Goal: Navigation & Orientation: Go to known website

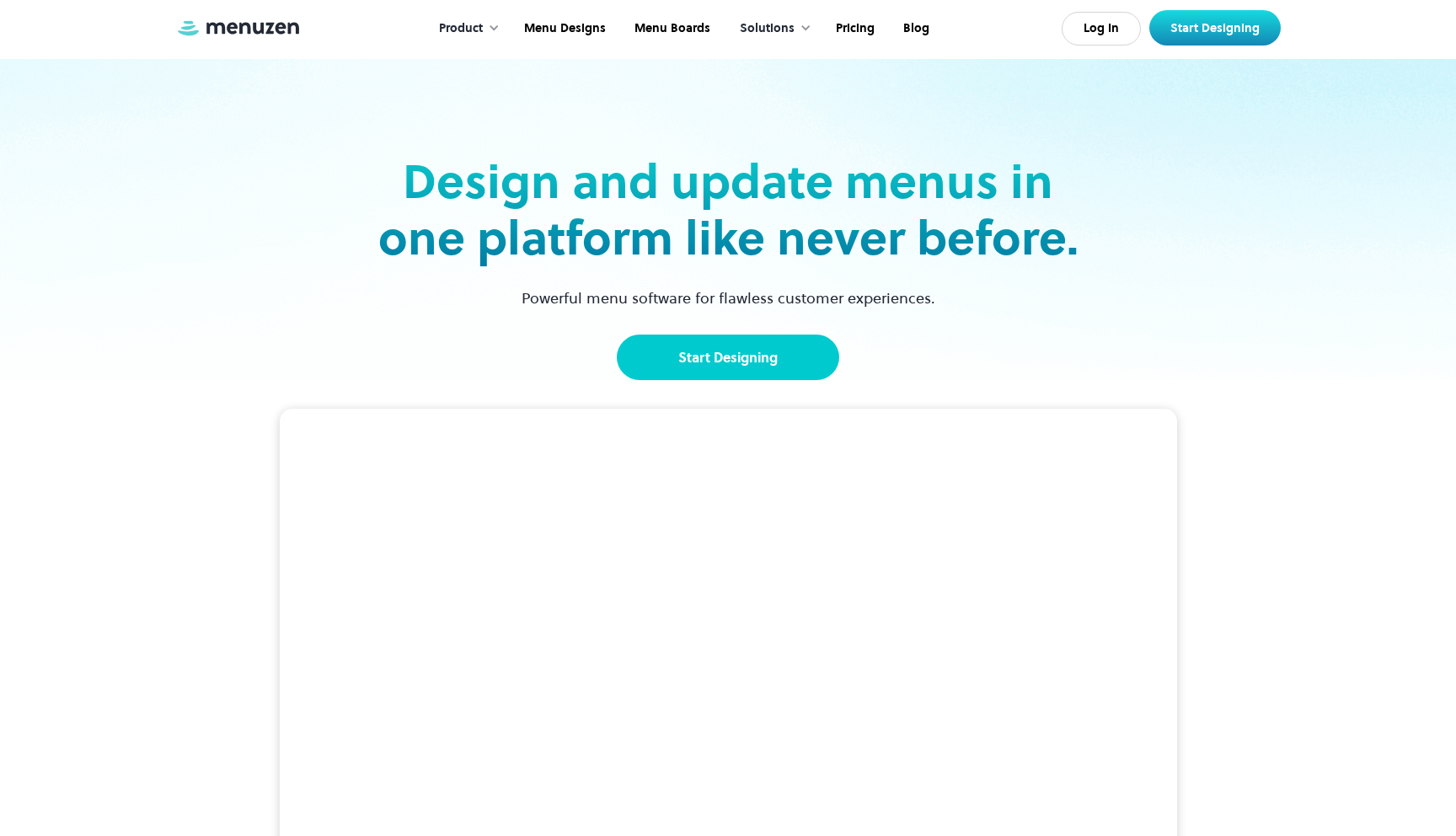
click at [729, 359] on link "Start Designing" at bounding box center [728, 357] width 222 height 46
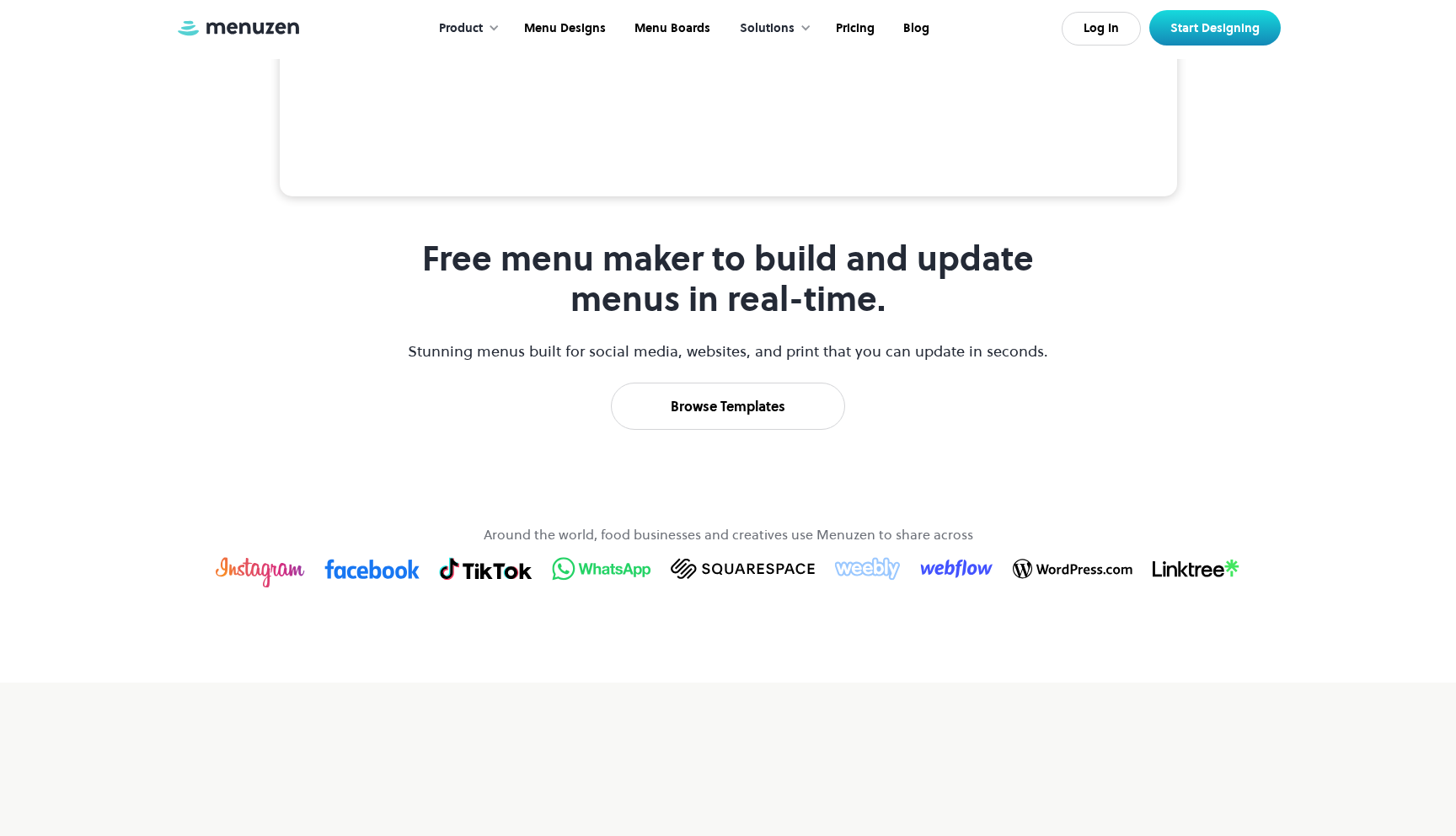
scroll to position [659, 0]
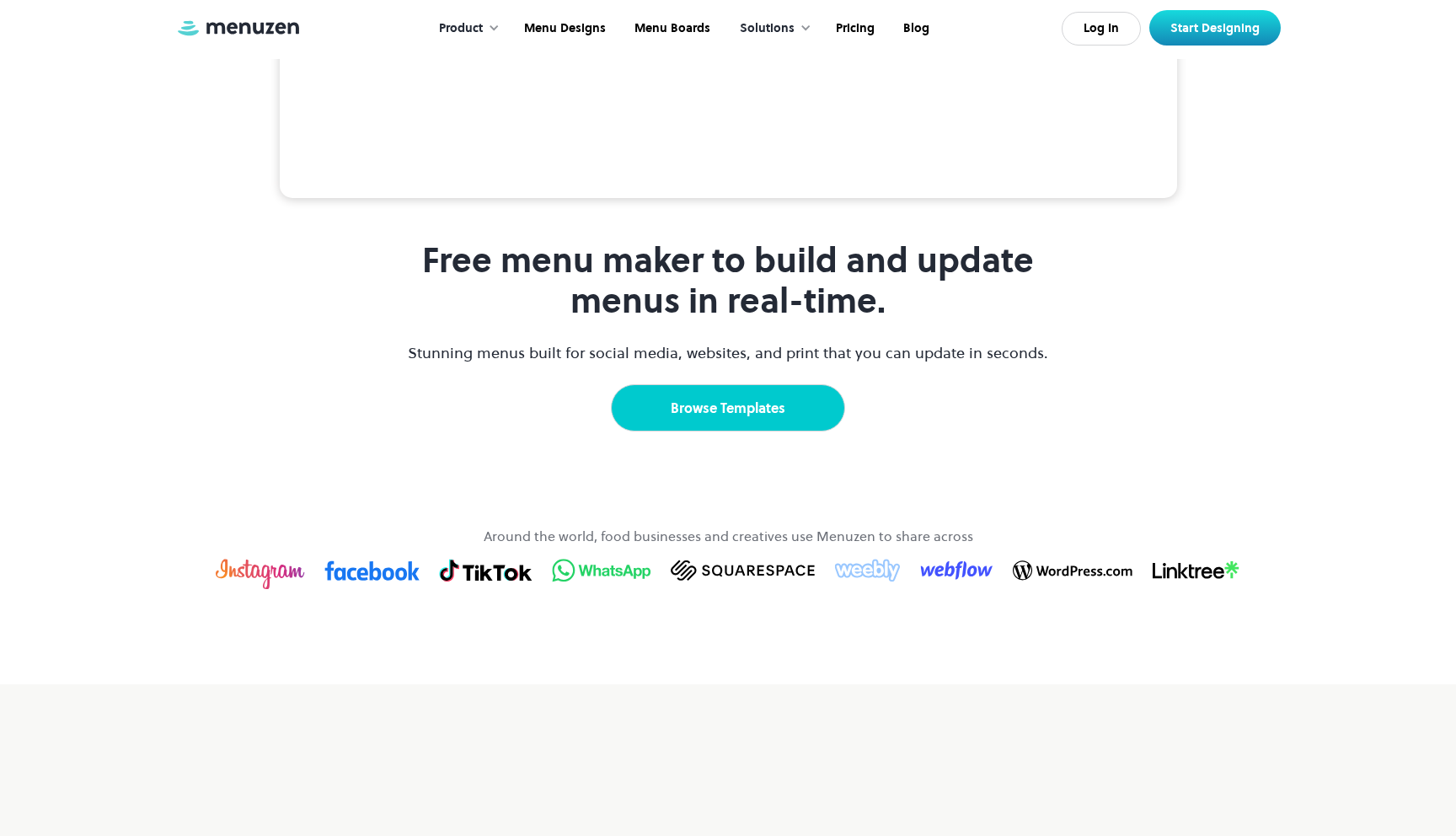
click at [825, 431] on link "Browse Templates" at bounding box center [728, 408] width 235 height 47
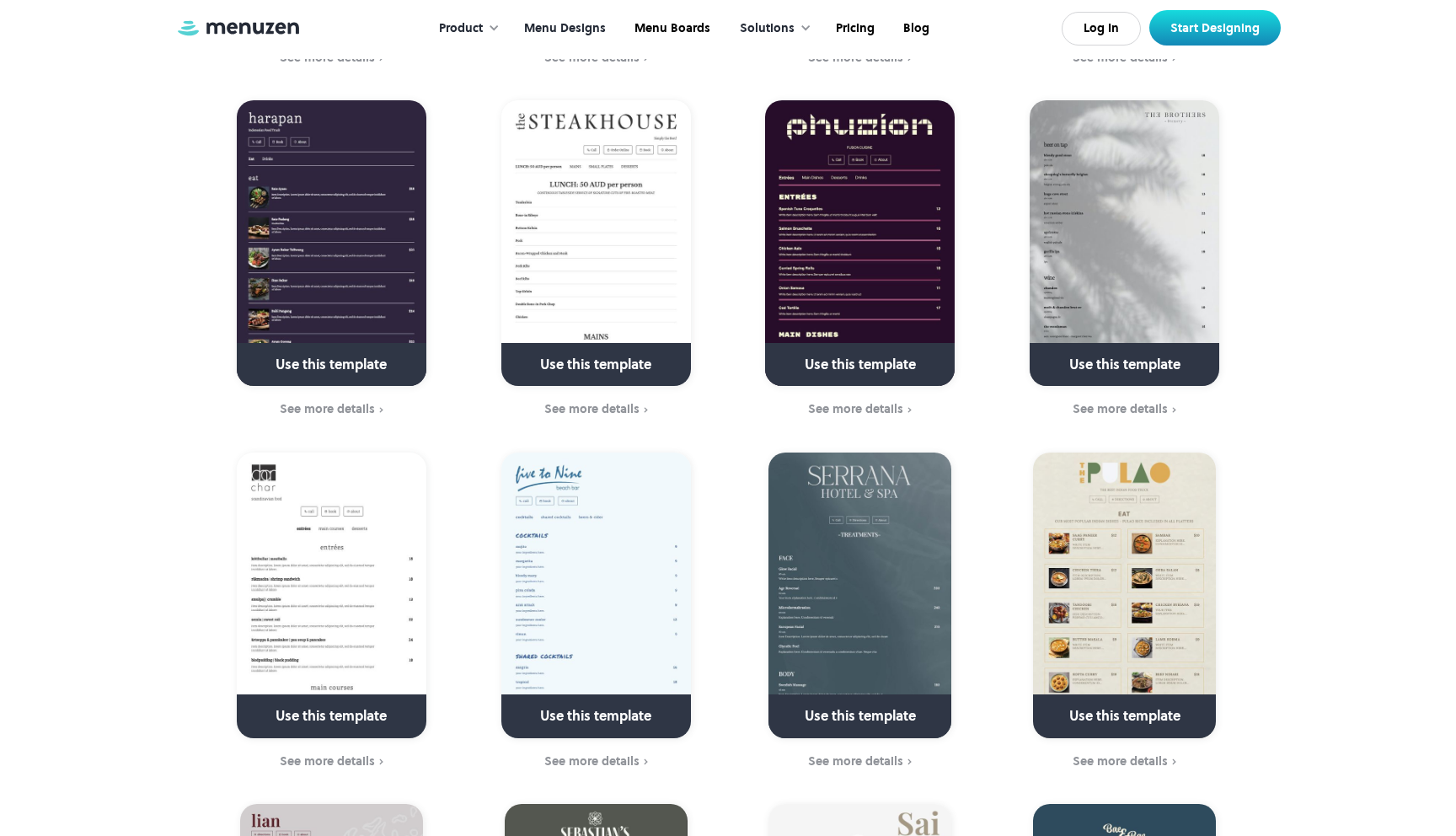
scroll to position [2566, 0]
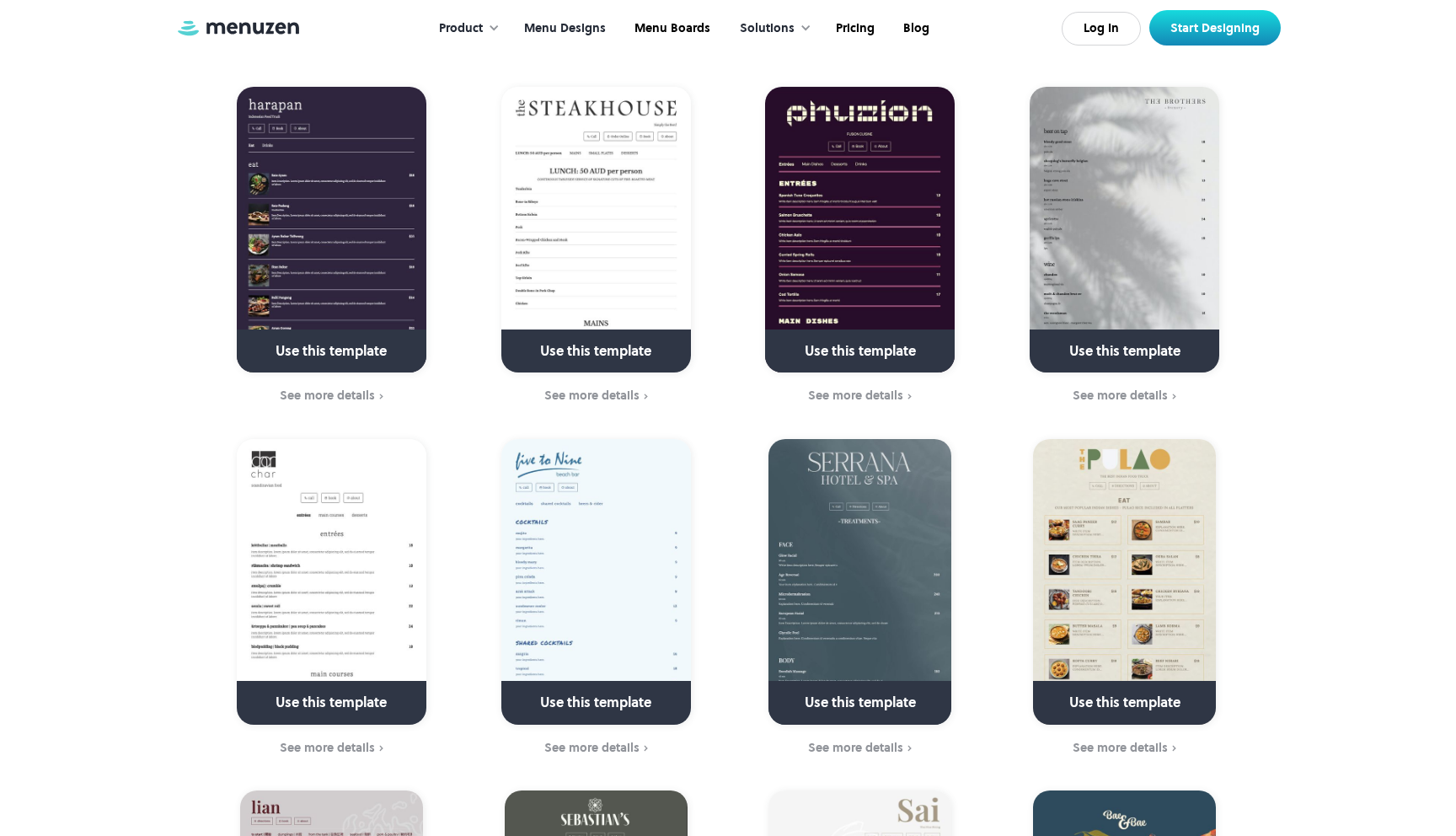
click at [1105, 580] on img at bounding box center [1124, 582] width 183 height 286
